Goal: Task Accomplishment & Management: Manage account settings

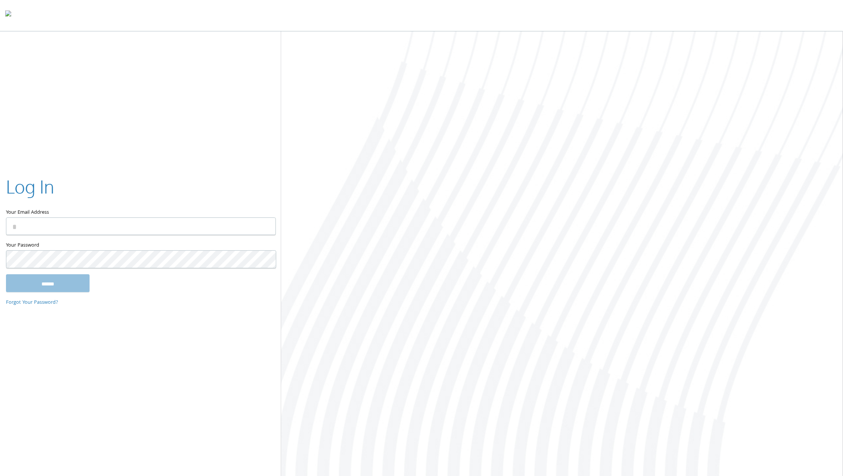
type input "**********"
click at [54, 283] on input "******" at bounding box center [48, 283] width 84 height 18
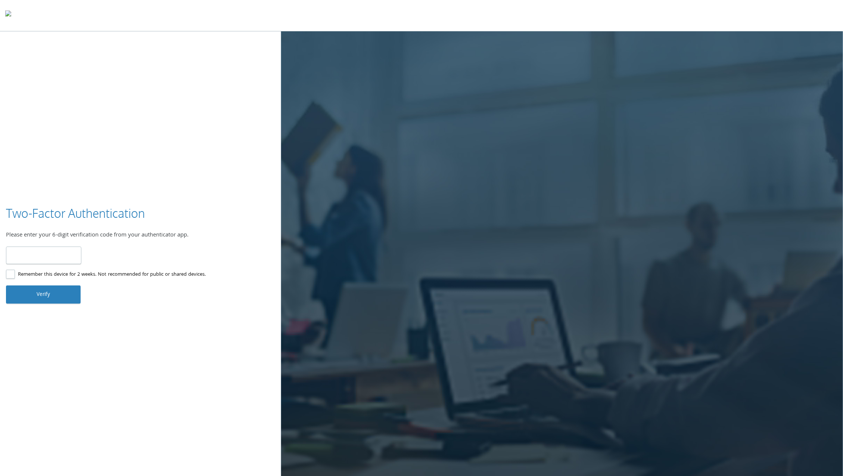
type input "******"
